Goal: Information Seeking & Learning: Understand process/instructions

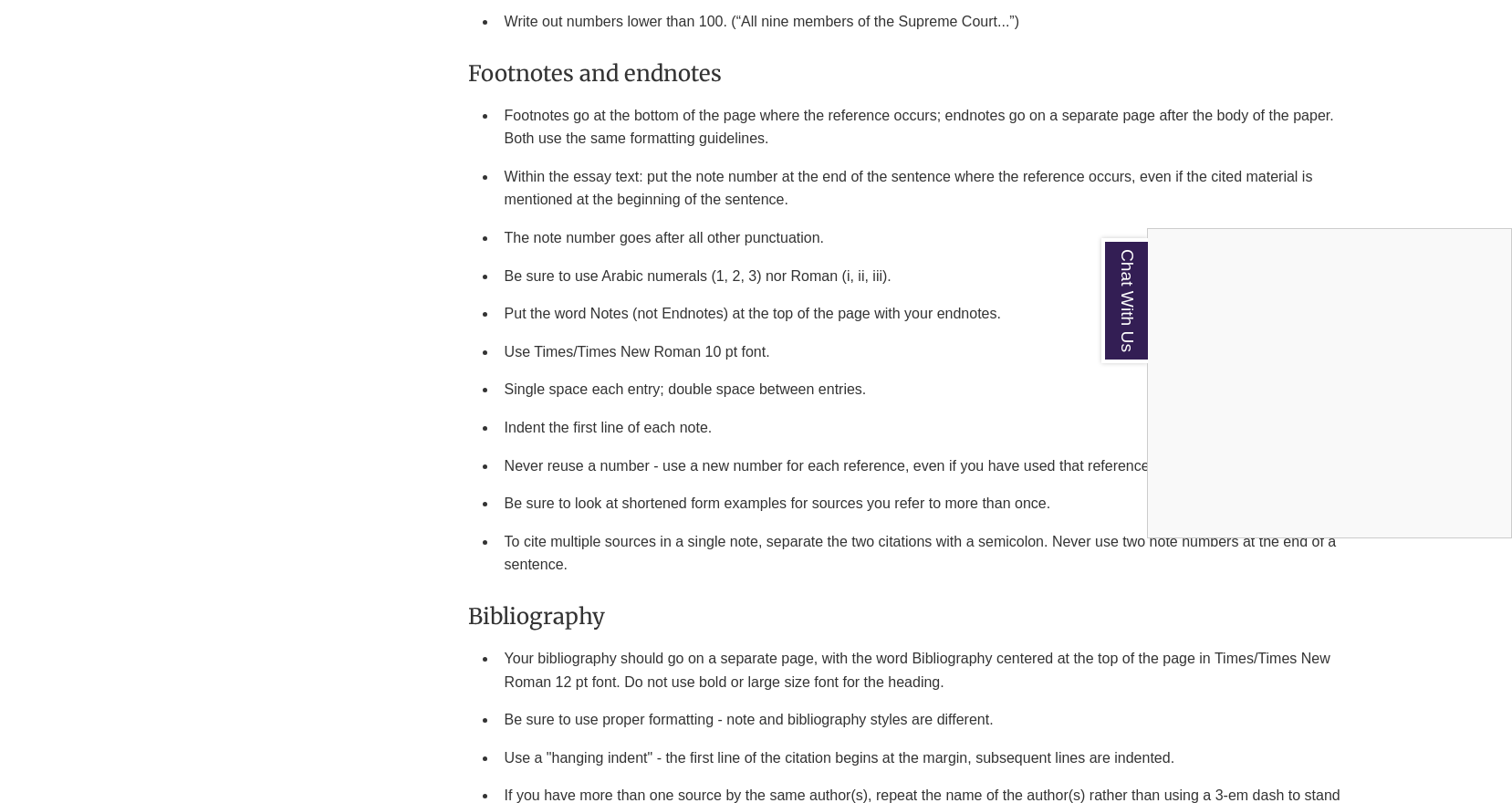
scroll to position [1976, 0]
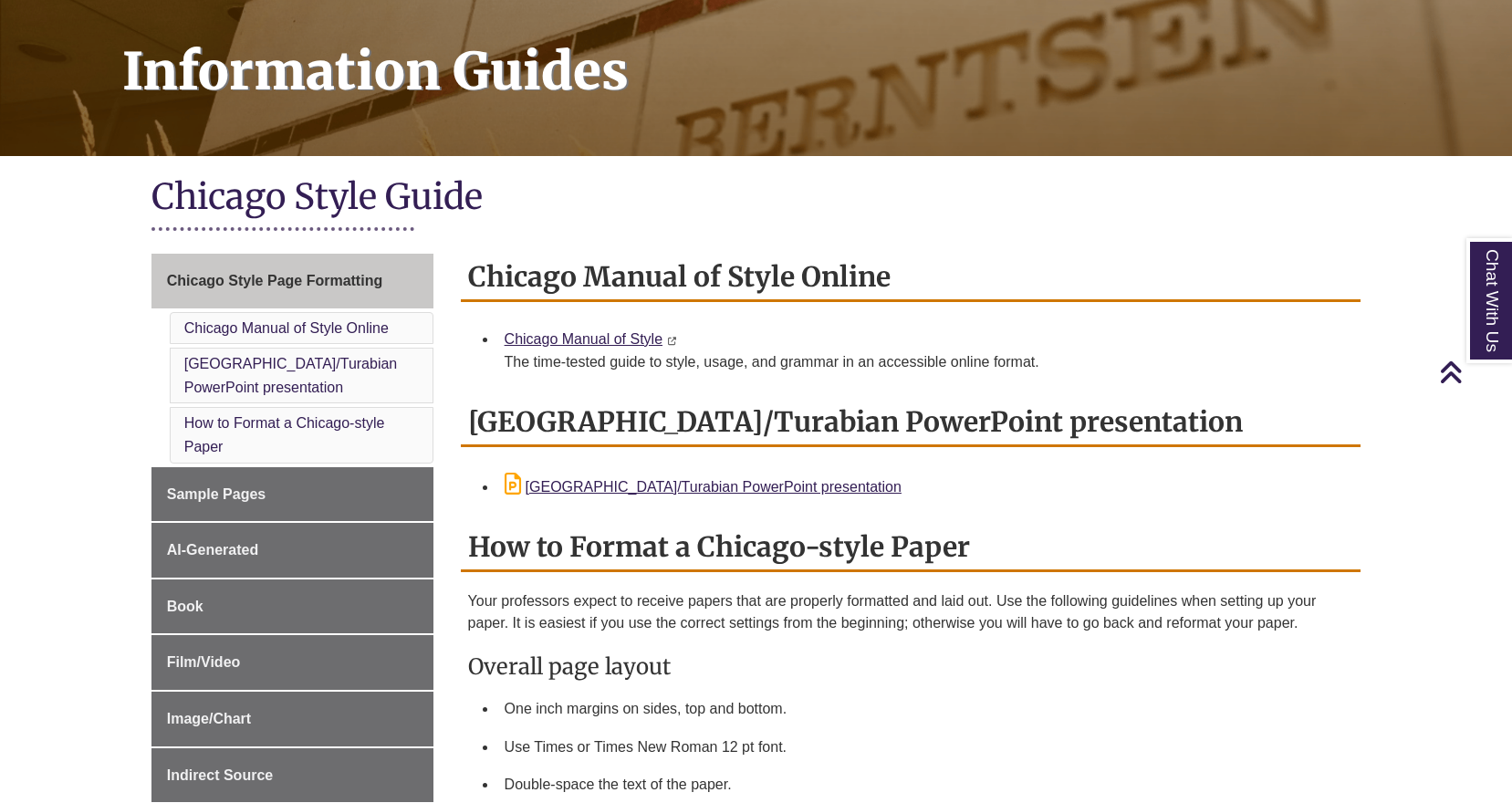
scroll to position [263, 0]
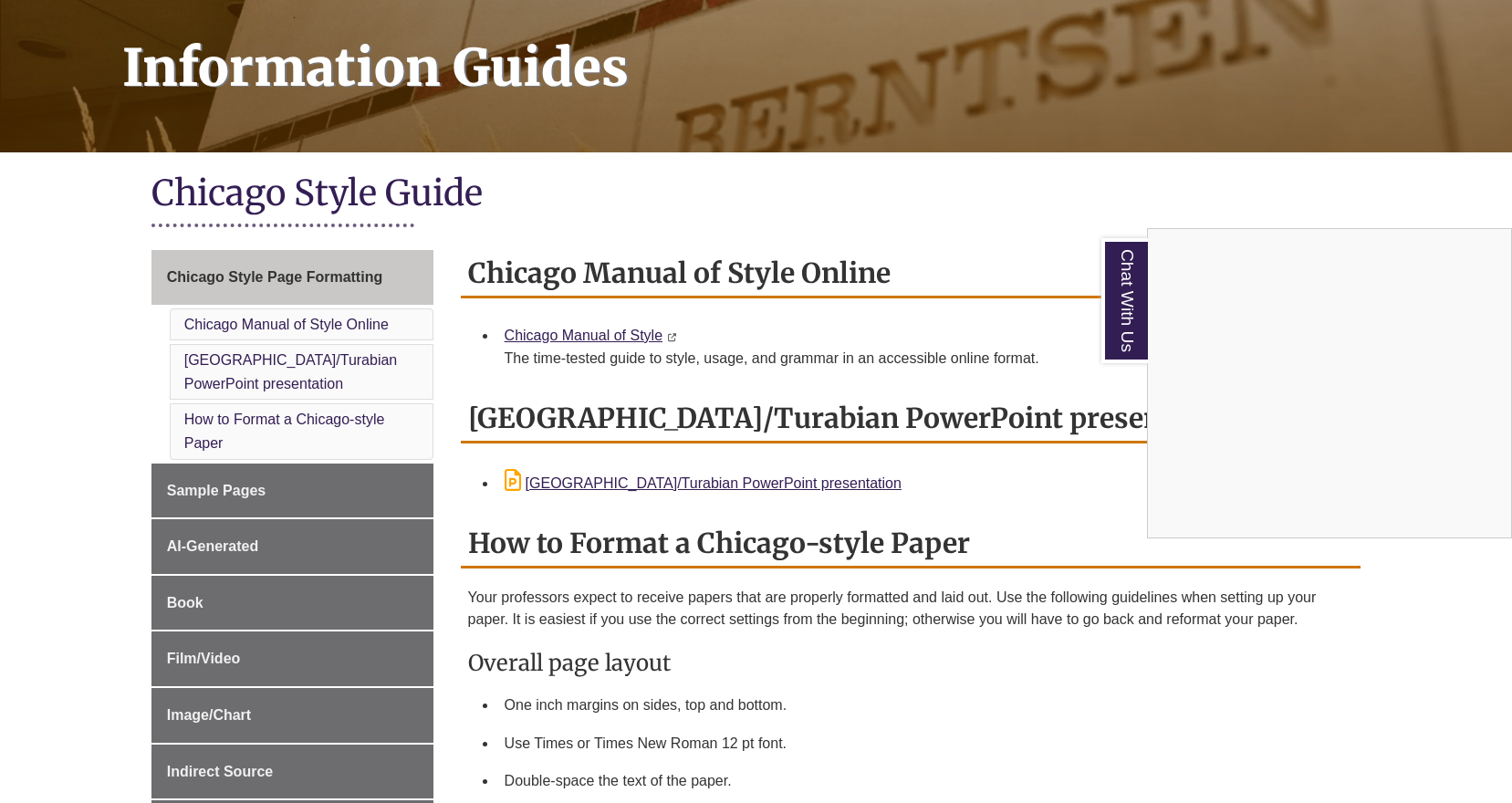
drag, startPoint x: 459, startPoint y: 270, endPoint x: 615, endPoint y: 440, distance: 230.7
click at [615, 440] on div "Chat With Us" at bounding box center [756, 402] width 1512 height 803
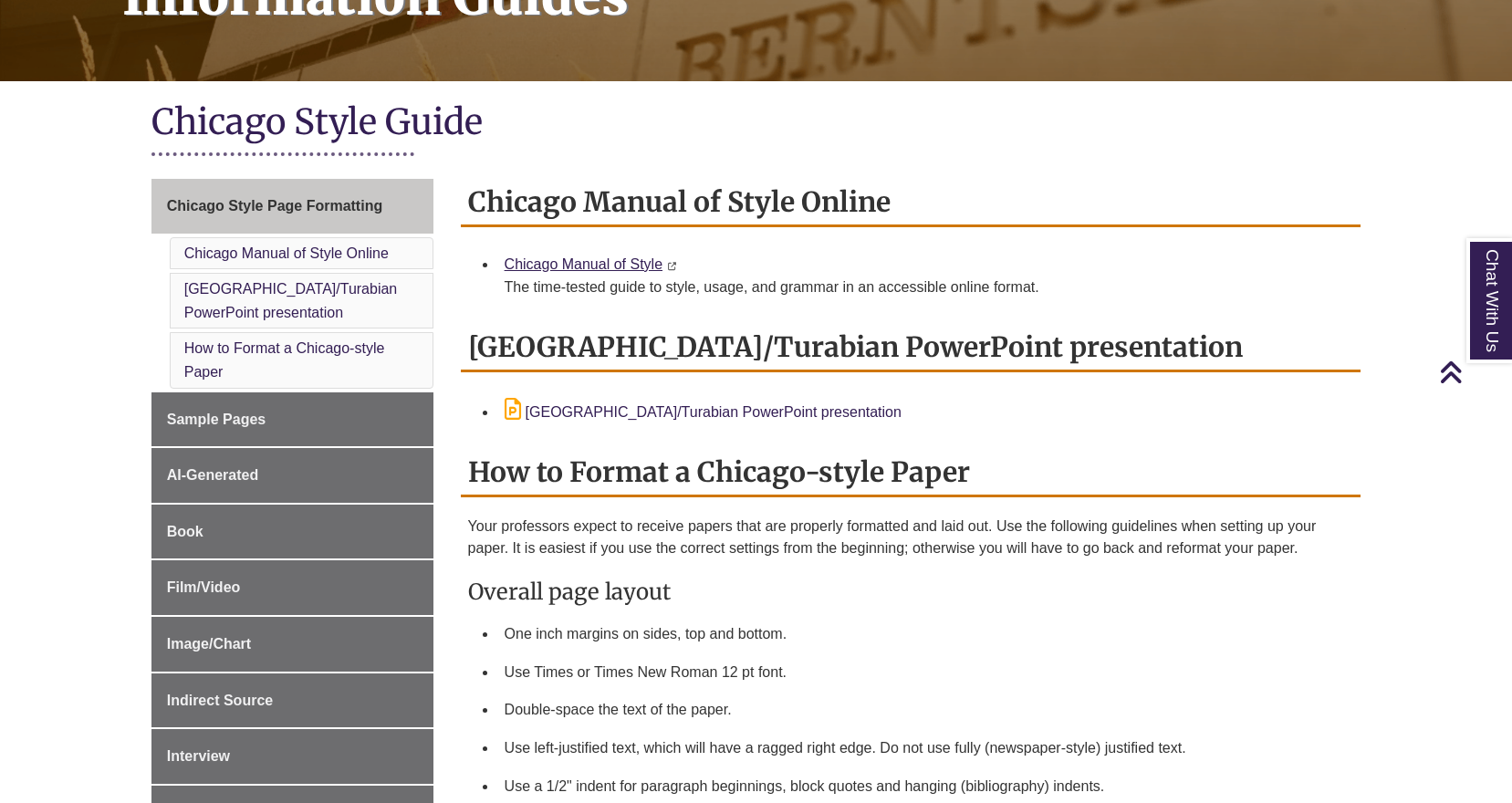
scroll to position [338, 0]
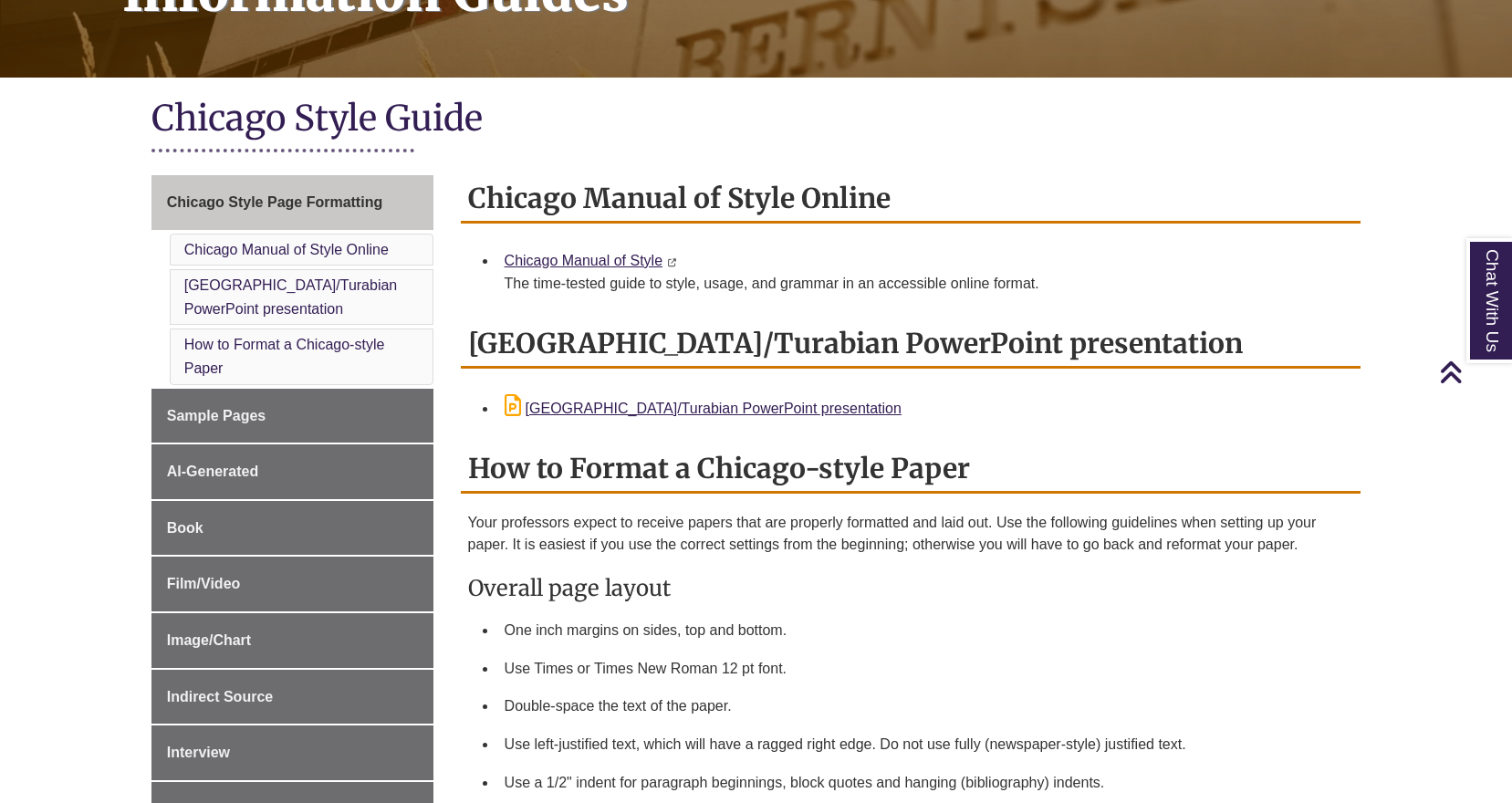
click at [478, 589] on h3 "Overall page layout" at bounding box center [911, 588] width 886 height 28
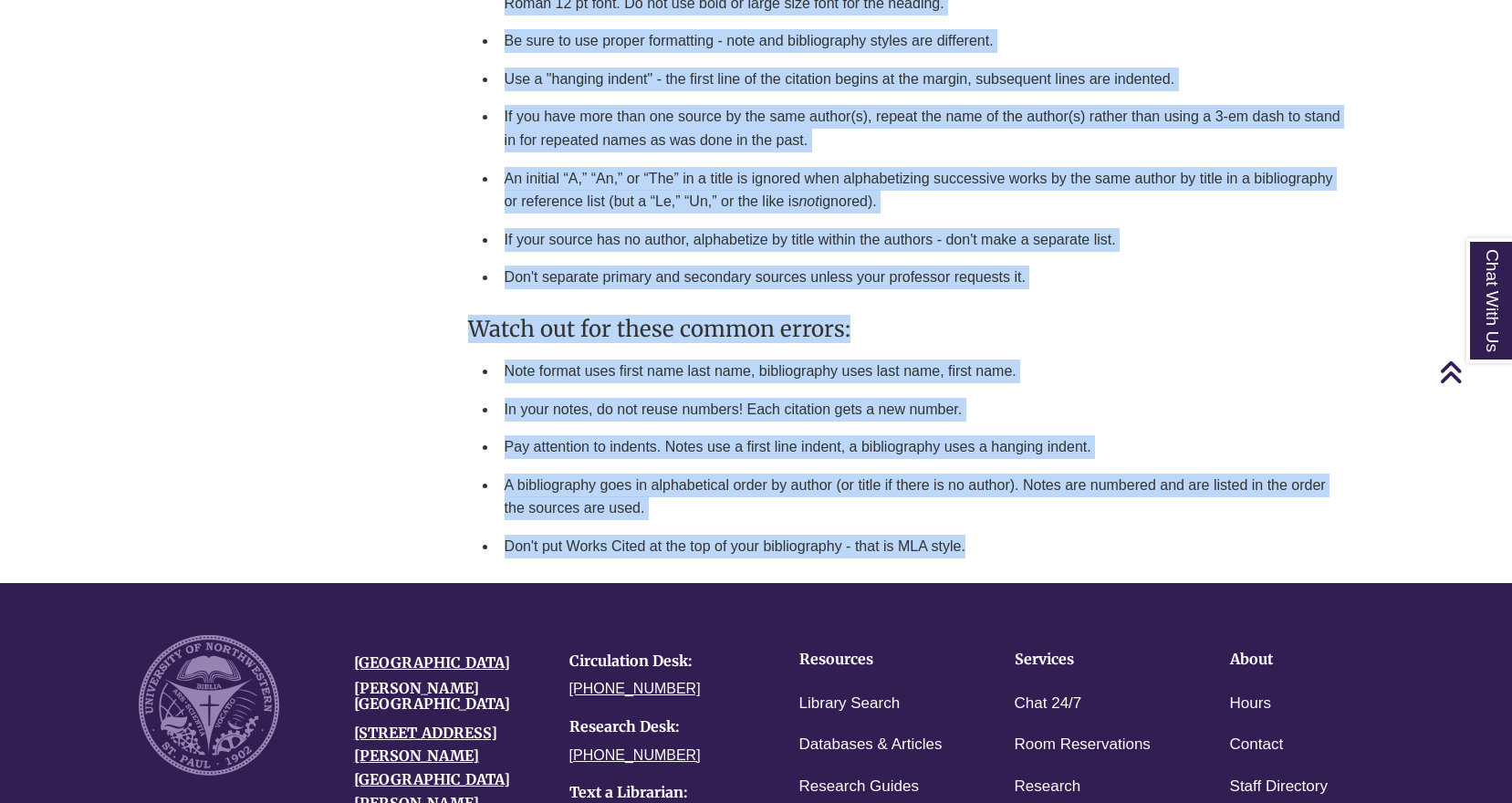
scroll to position [2650, 0]
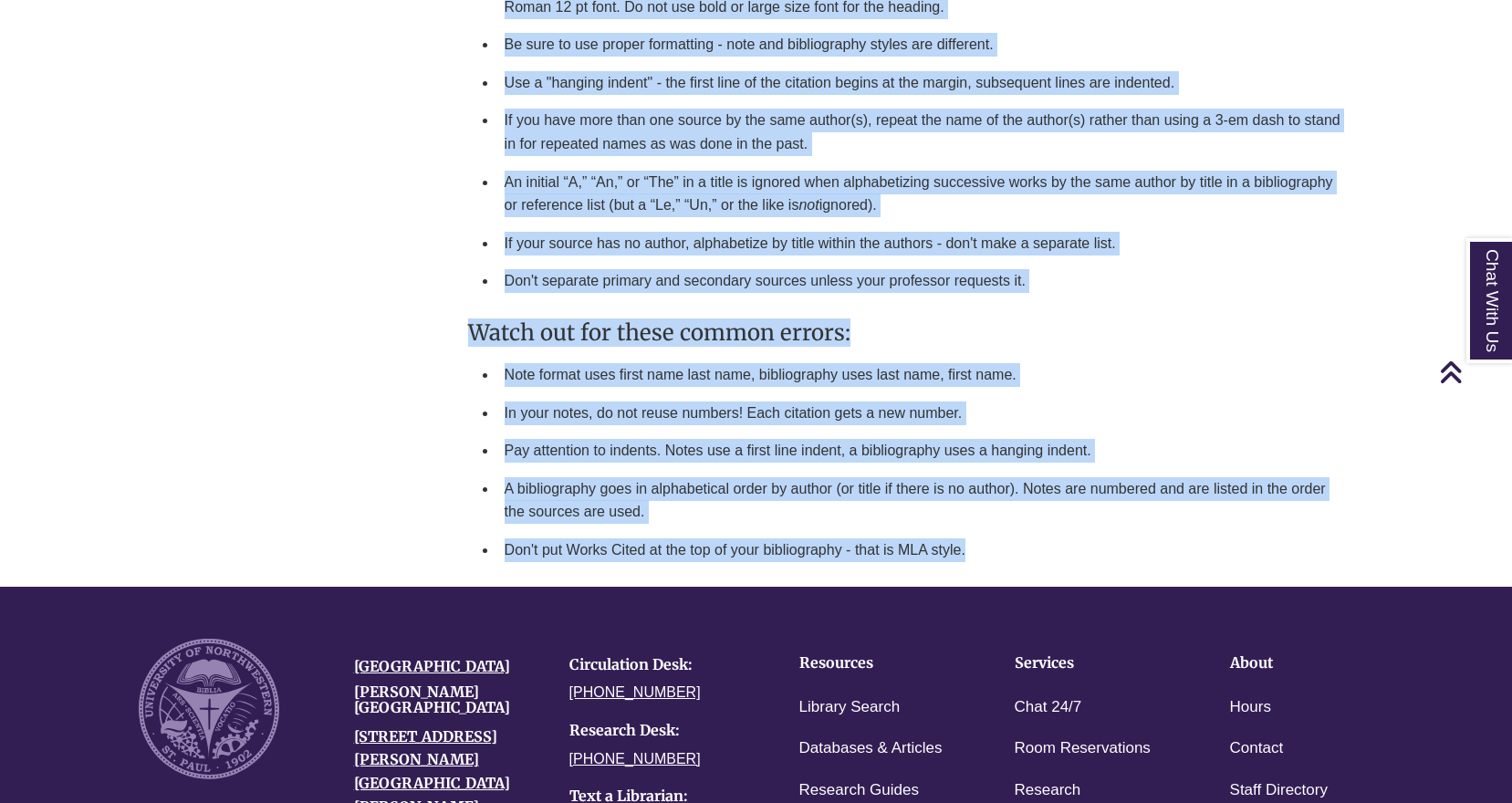
drag, startPoint x: 471, startPoint y: 583, endPoint x: 1019, endPoint y: 542, distance: 549.5
copy div "Overall page layout One inch margins on sides, top and bottom. Use Times or Tim…"
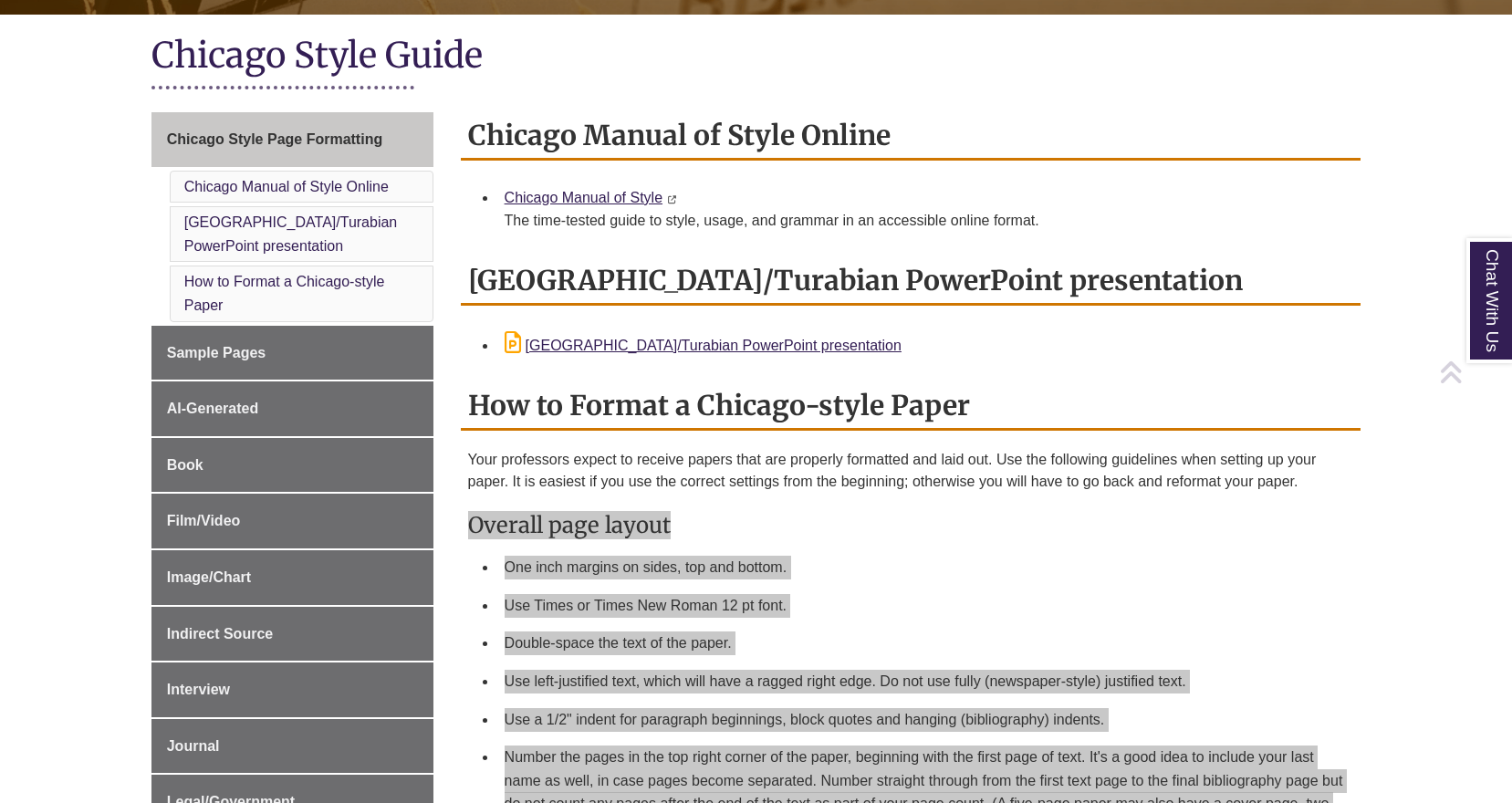
scroll to position [408, 0]
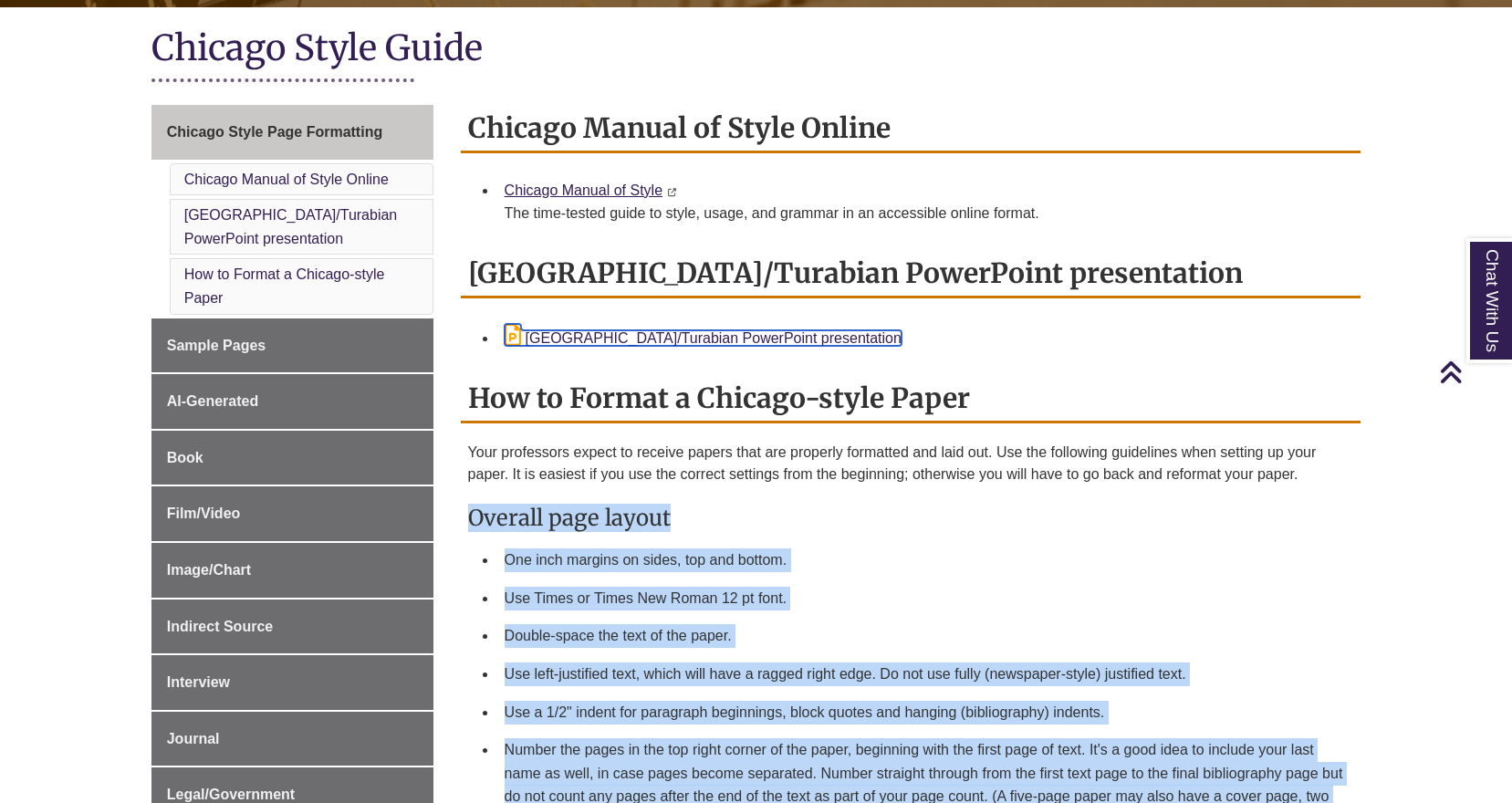
click at [652, 333] on link "[GEOGRAPHIC_DATA]/Turabian PowerPoint presentation" at bounding box center [703, 338] width 397 height 15
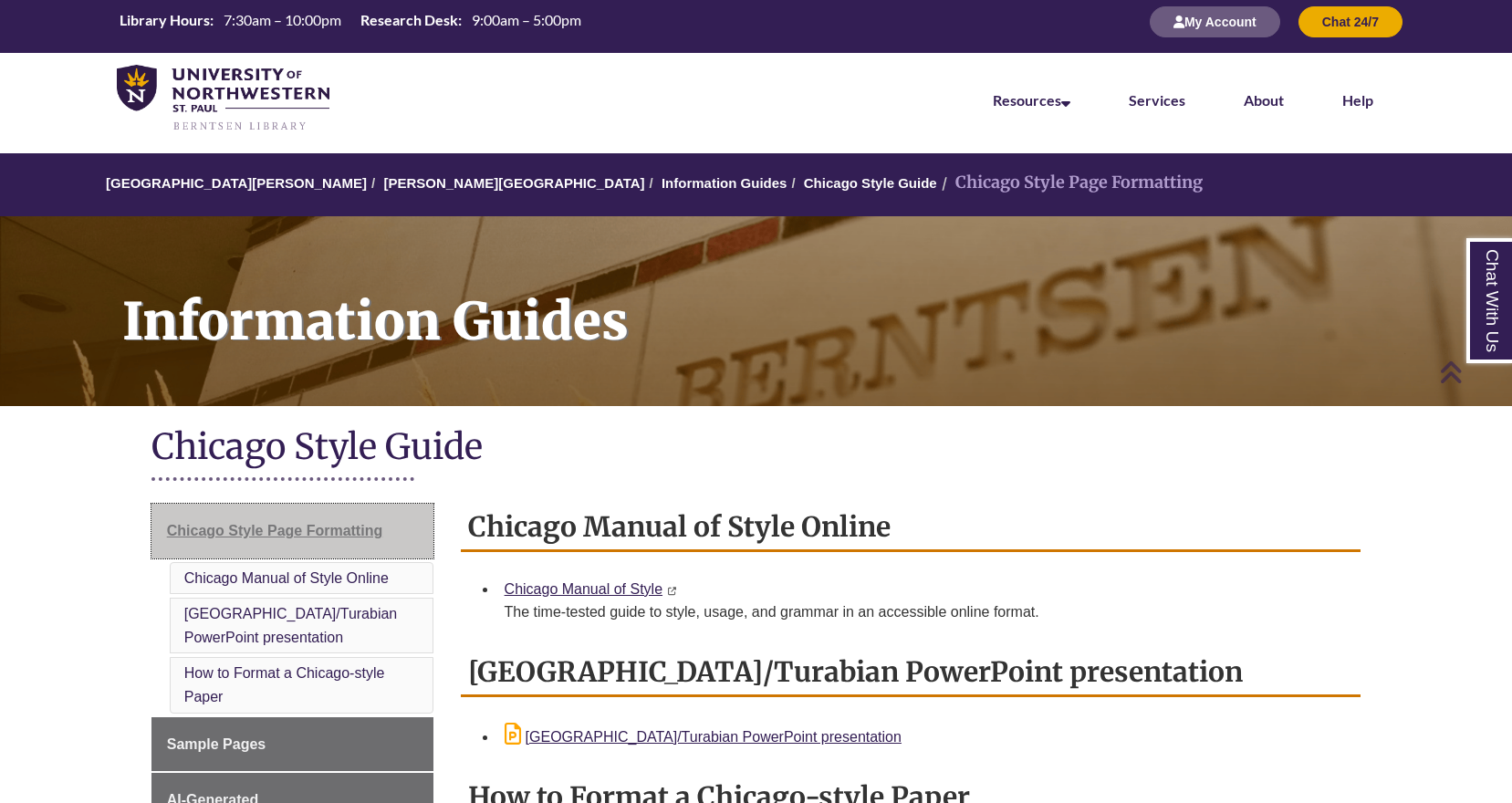
scroll to position [0, 0]
